Goal: Use online tool/utility: Utilize a website feature to perform a specific function

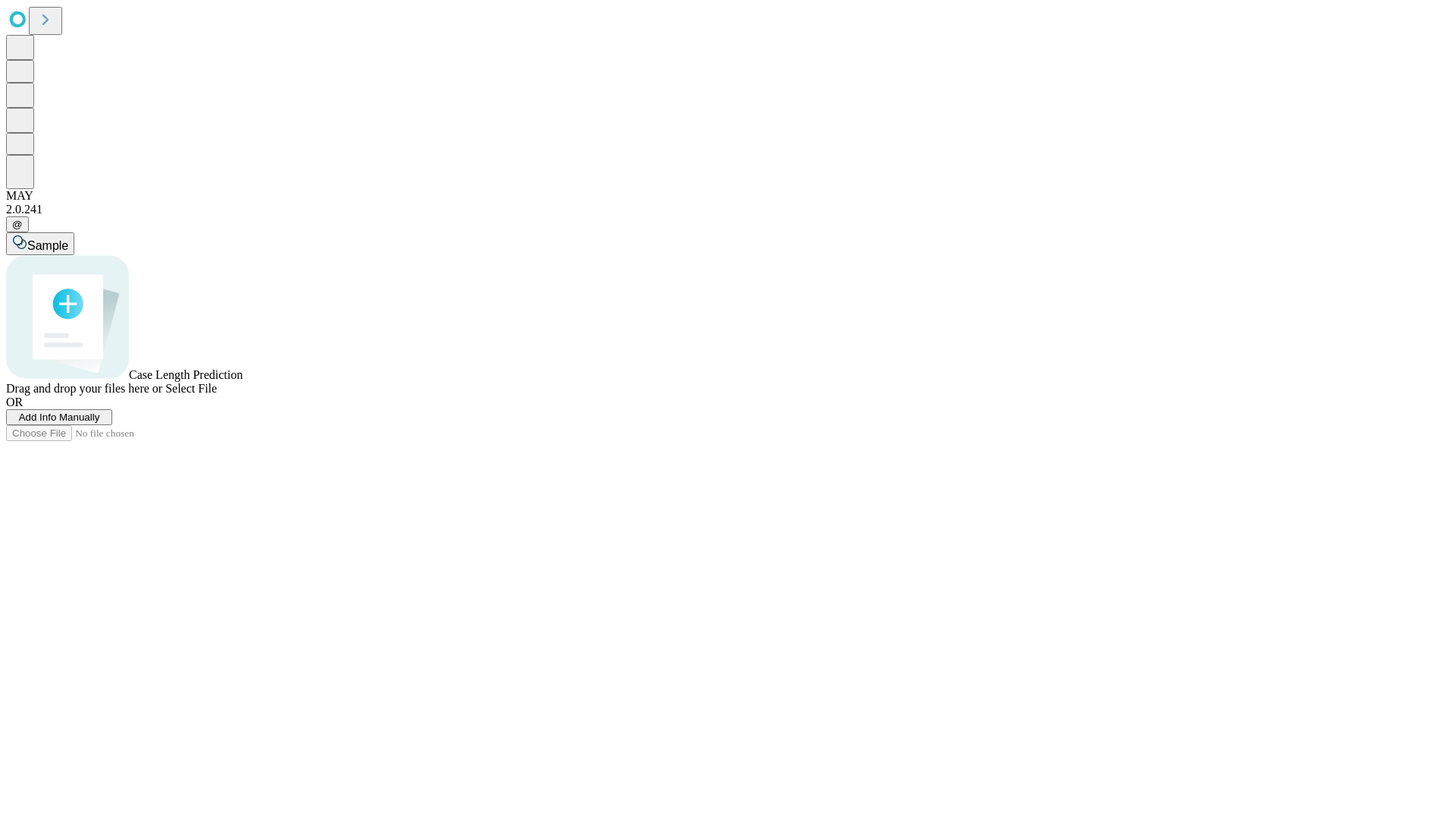
click at [100, 423] on span "Add Info Manually" at bounding box center [60, 417] width 81 height 11
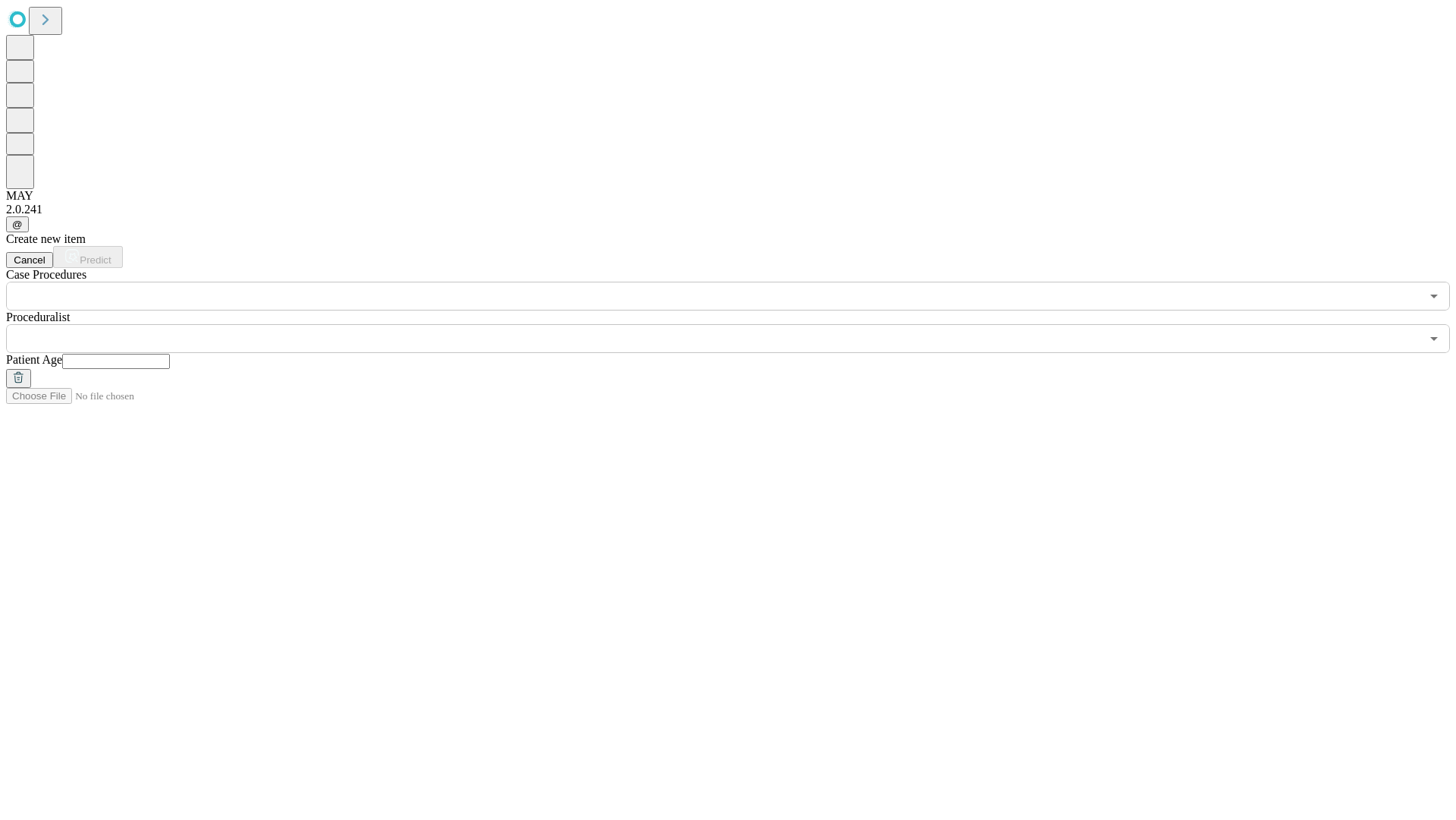
click at [170, 354] on input "text" at bounding box center [116, 361] width 108 height 15
type input "**"
click at [739, 324] on input "text" at bounding box center [714, 339] width 1415 height 29
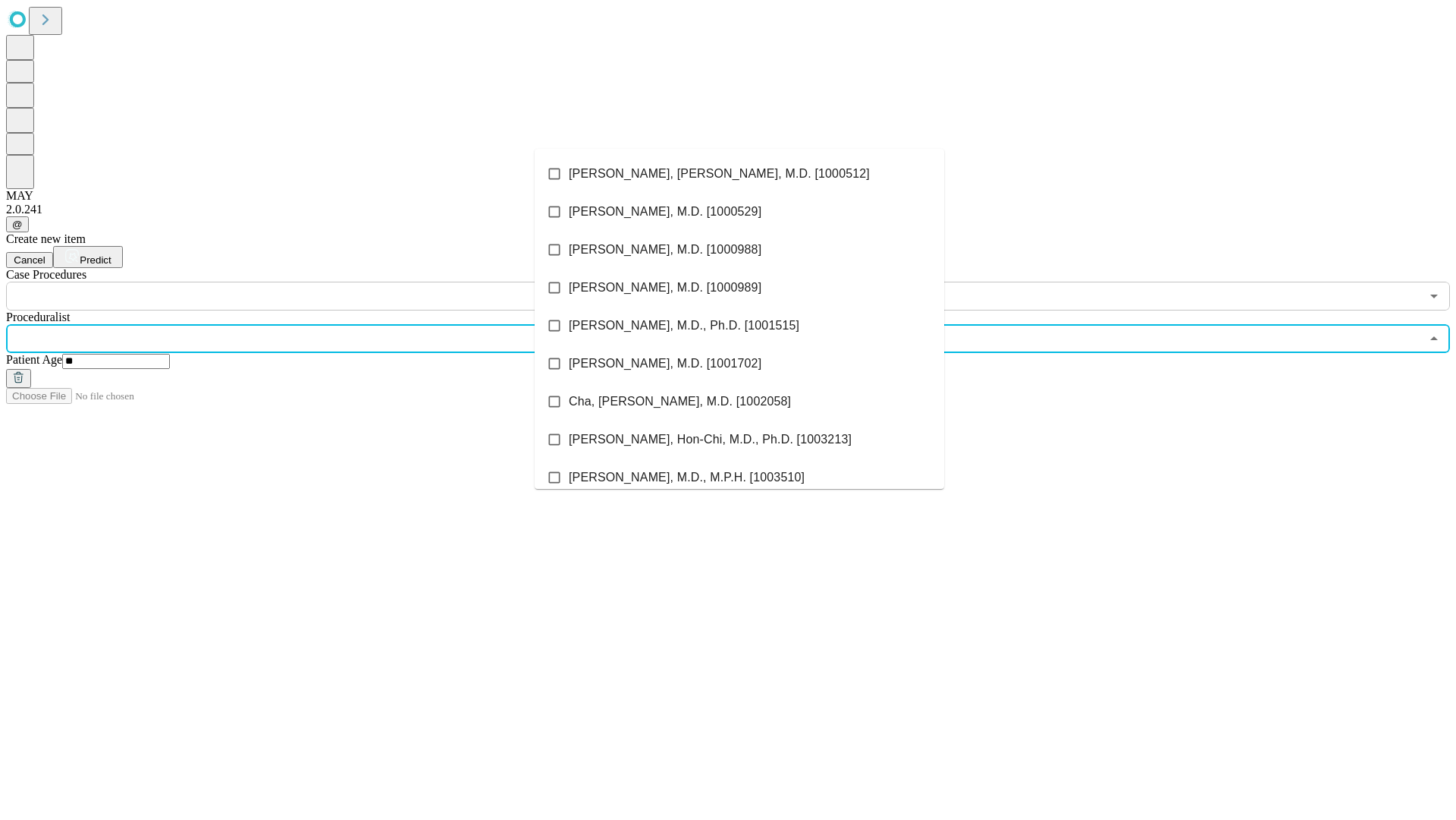
click at [740, 174] on li "[PERSON_NAME], [PERSON_NAME], M.D. [1000512]" at bounding box center [740, 174] width 410 height 38
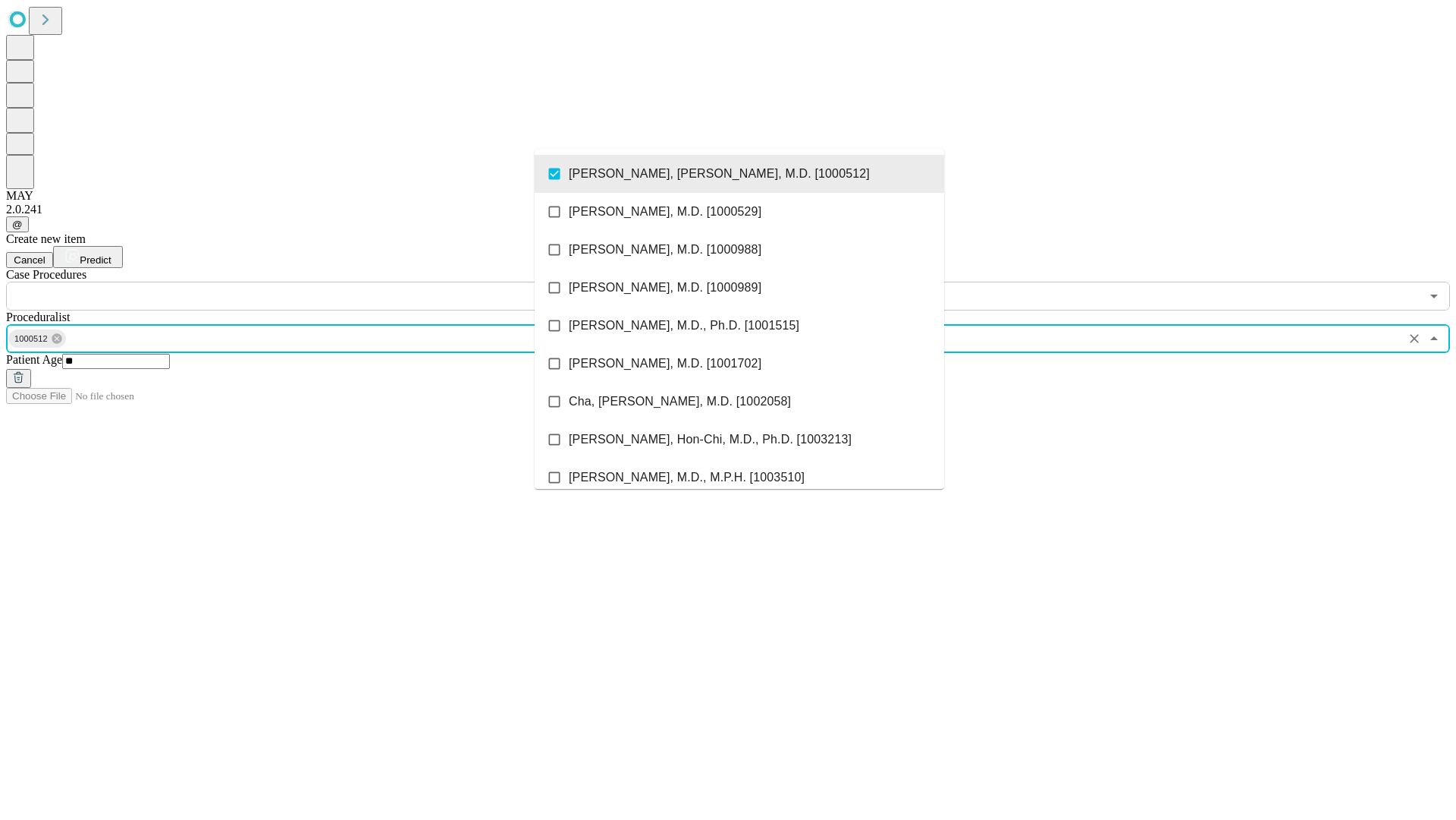
click at [319, 282] on input "text" at bounding box center [714, 296] width 1415 height 29
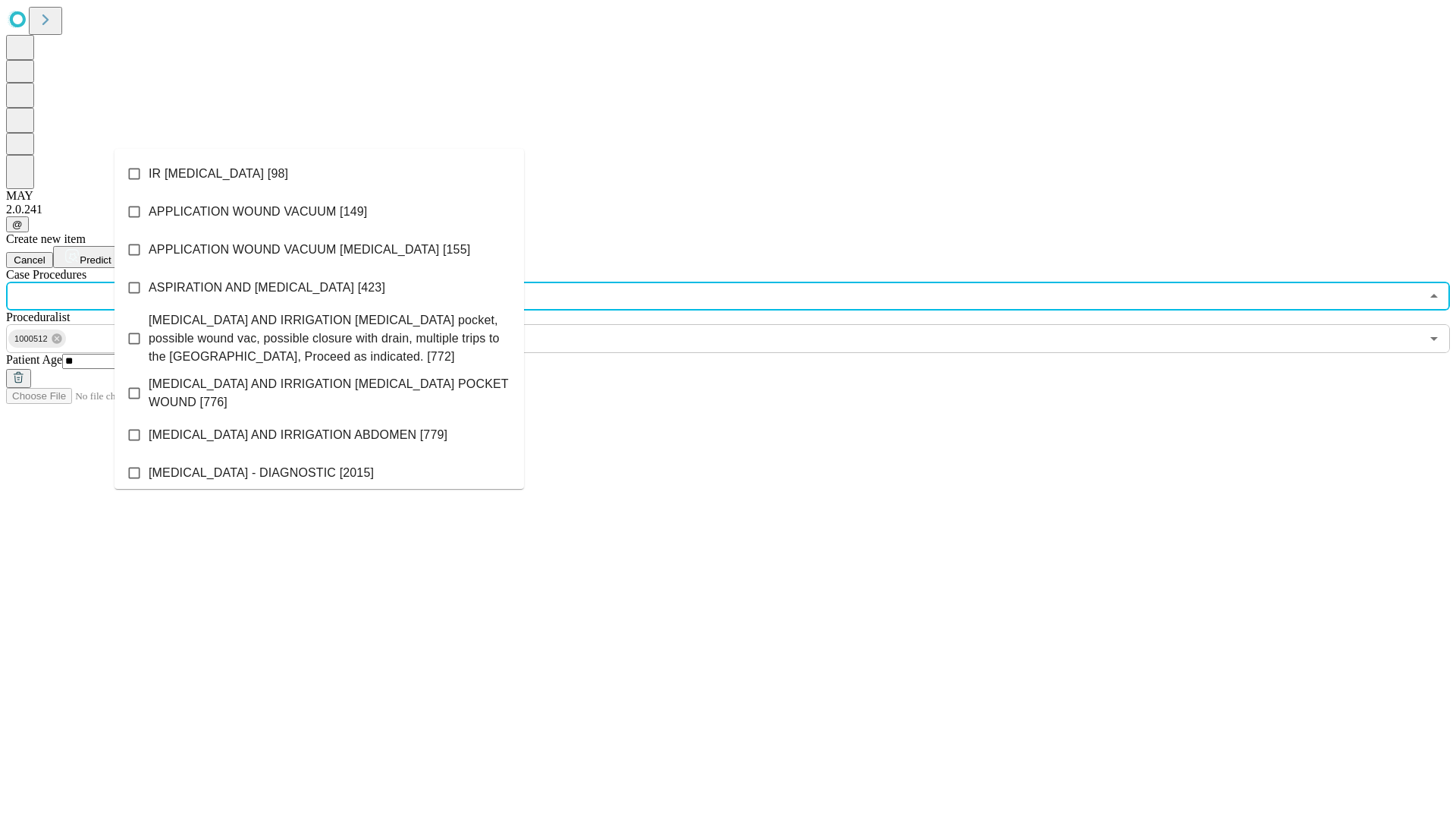
click at [319, 174] on li "IR [MEDICAL_DATA] [98]" at bounding box center [319, 174] width 410 height 38
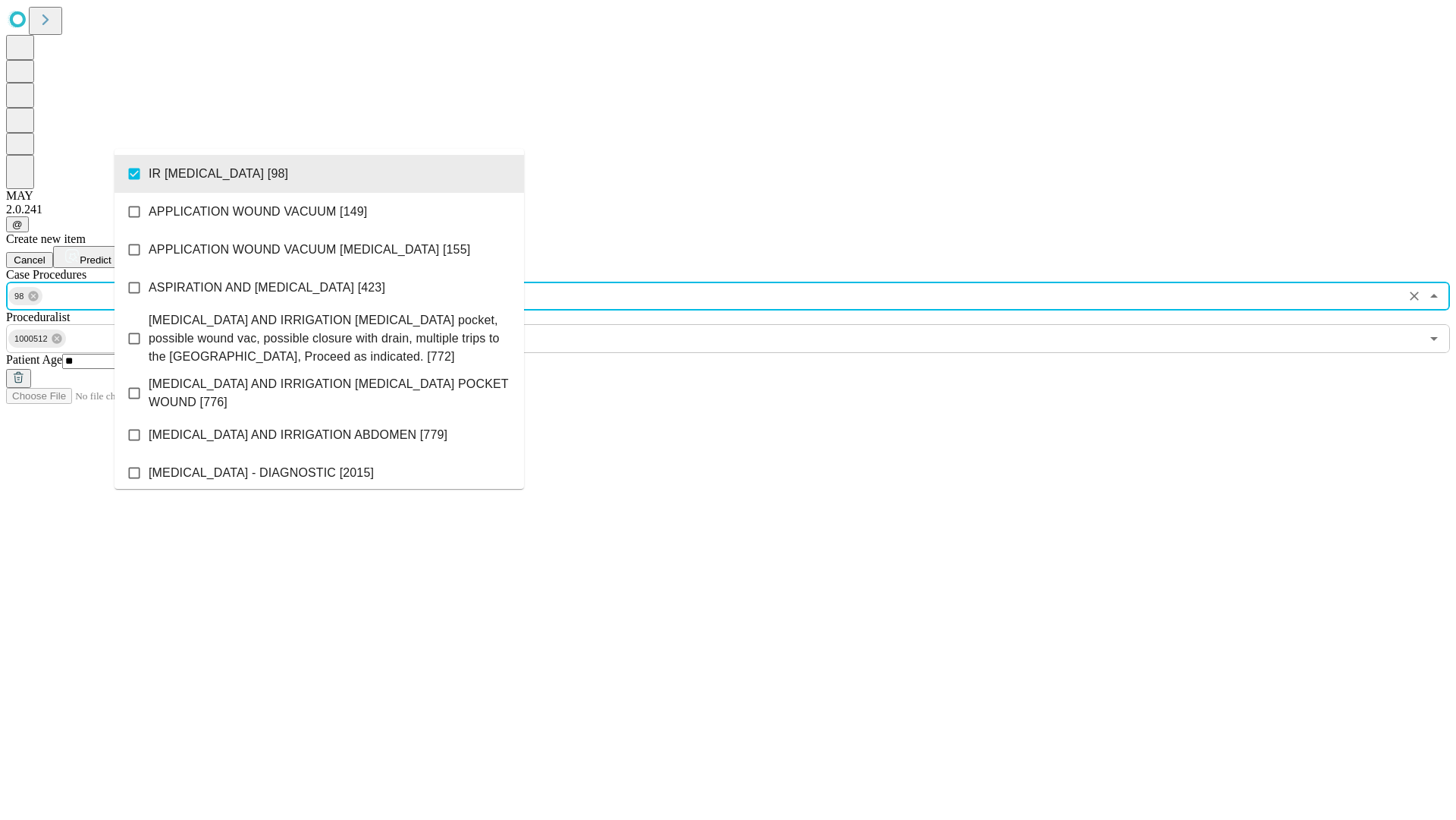
click at [111, 254] on span "Predict" at bounding box center [95, 260] width 31 height 11
